Goal: Navigation & Orientation: Find specific page/section

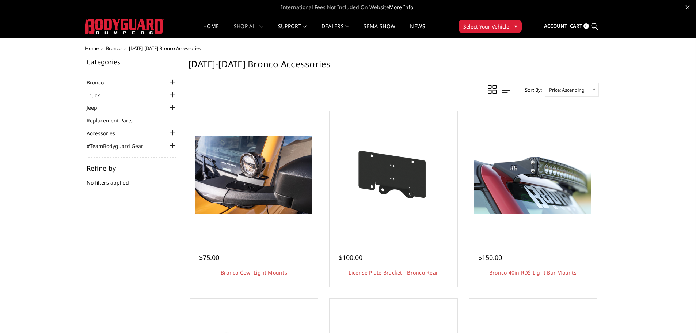
click at [172, 82] on div at bounding box center [172, 82] width 9 height 9
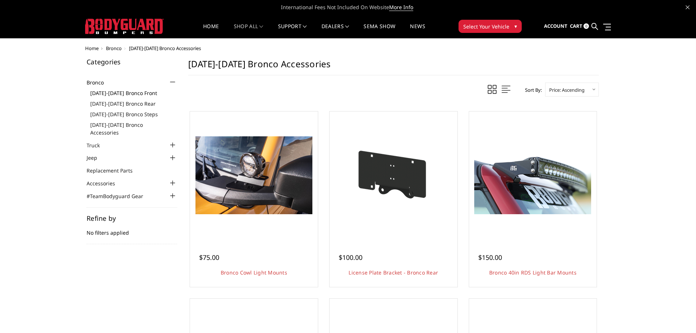
click at [136, 91] on link "[DATE]-[DATE] Bronco Front" at bounding box center [133, 93] width 87 height 8
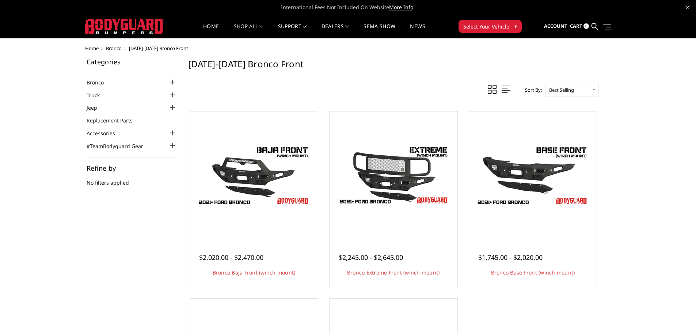
click at [174, 83] on div at bounding box center [172, 82] width 9 height 9
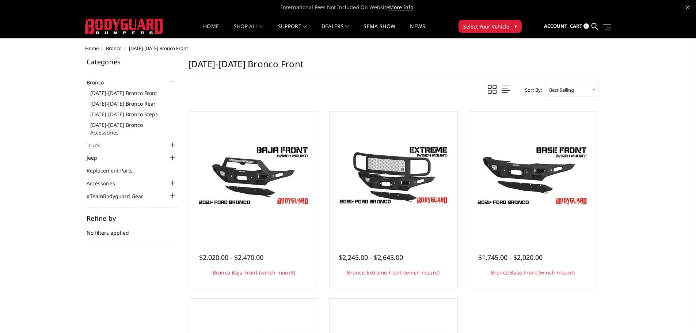
click at [143, 106] on link "[DATE]-[DATE] Bronco Rear" at bounding box center [133, 104] width 87 height 8
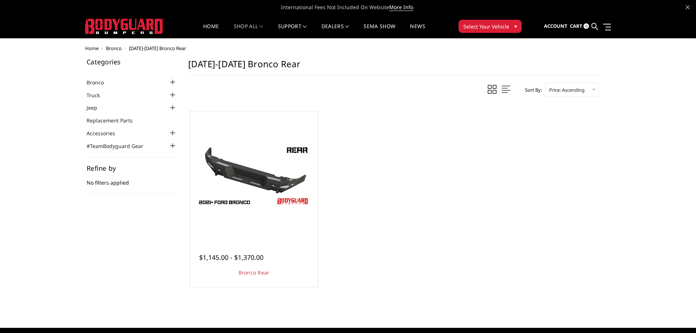
click at [172, 80] on div at bounding box center [172, 82] width 9 height 9
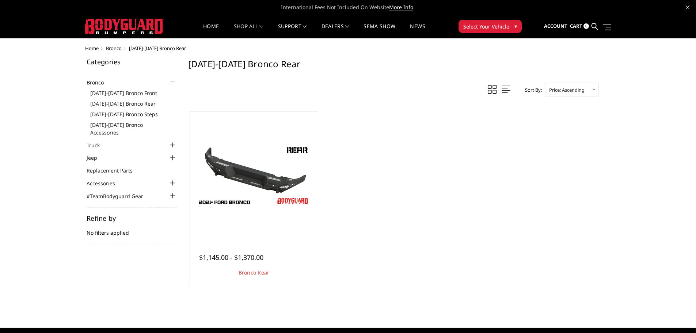
click at [128, 113] on link "[DATE]-[DATE] Bronco Steps" at bounding box center [133, 114] width 87 height 8
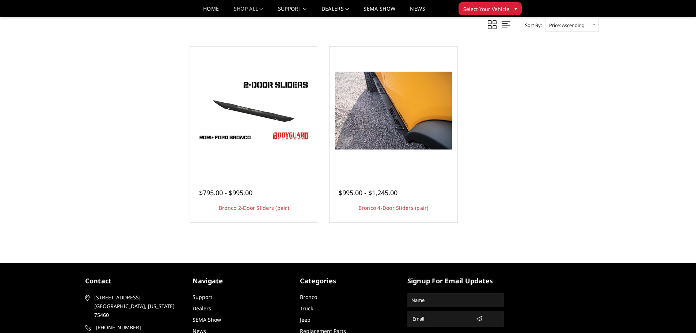
scroll to position [402, 0]
